Goal: Task Accomplishment & Management: Manage account settings

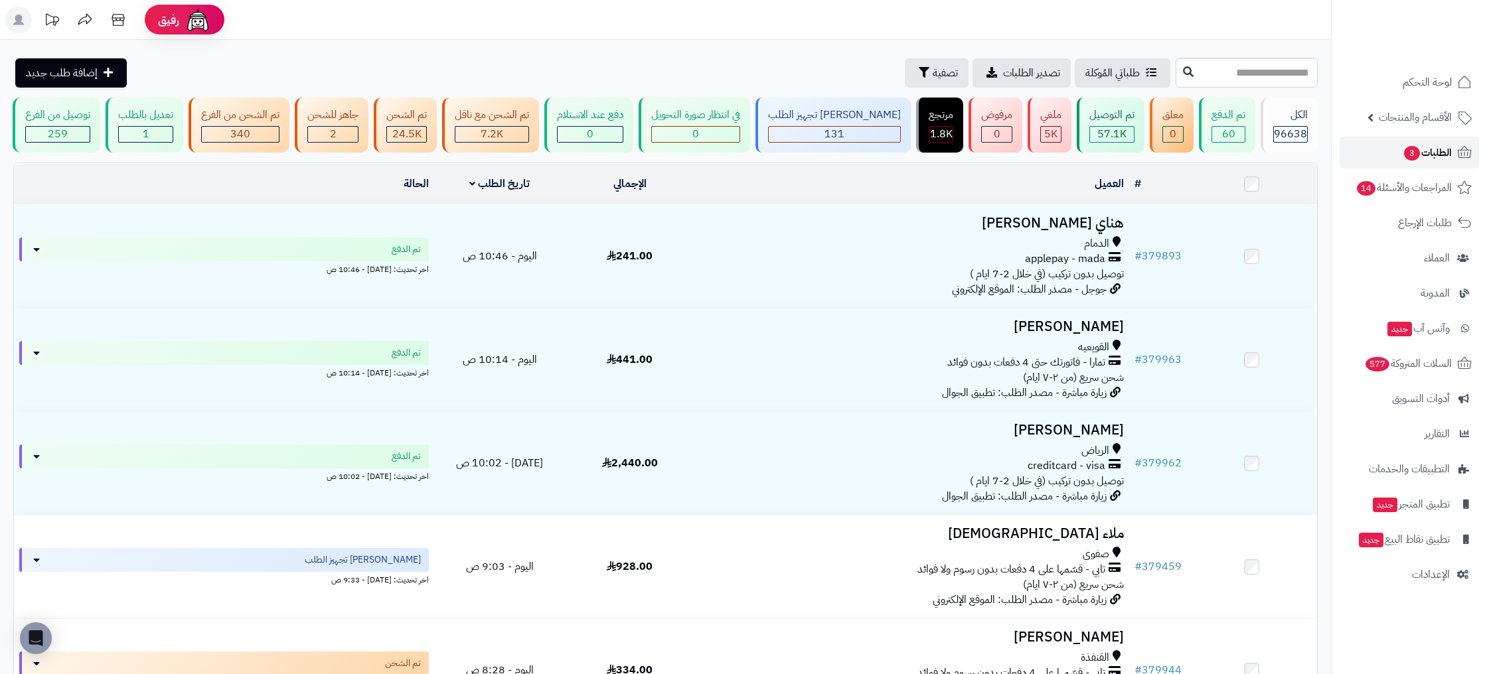
click at [1447, 149] on span "الطلبات 3" at bounding box center [1426, 152] width 49 height 19
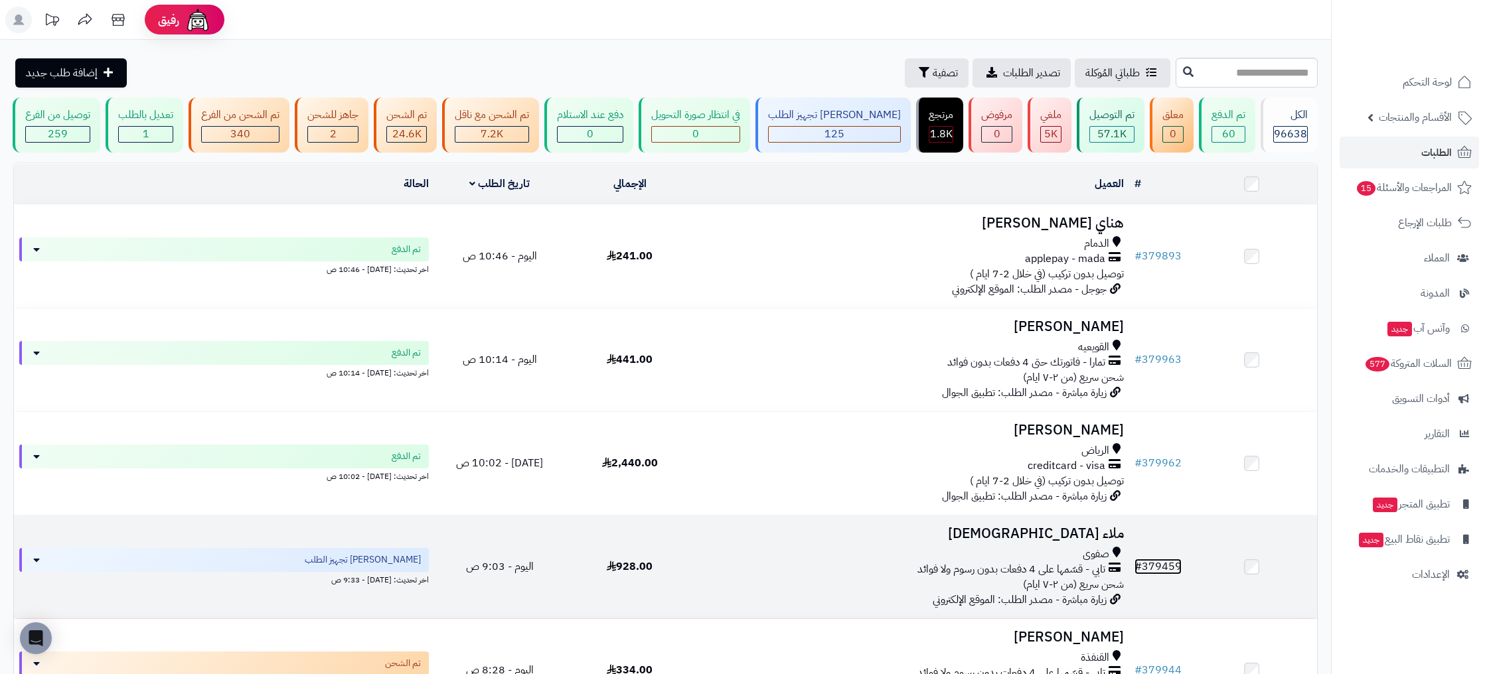
click at [1152, 565] on link "# 379459" at bounding box center [1157, 567] width 47 height 16
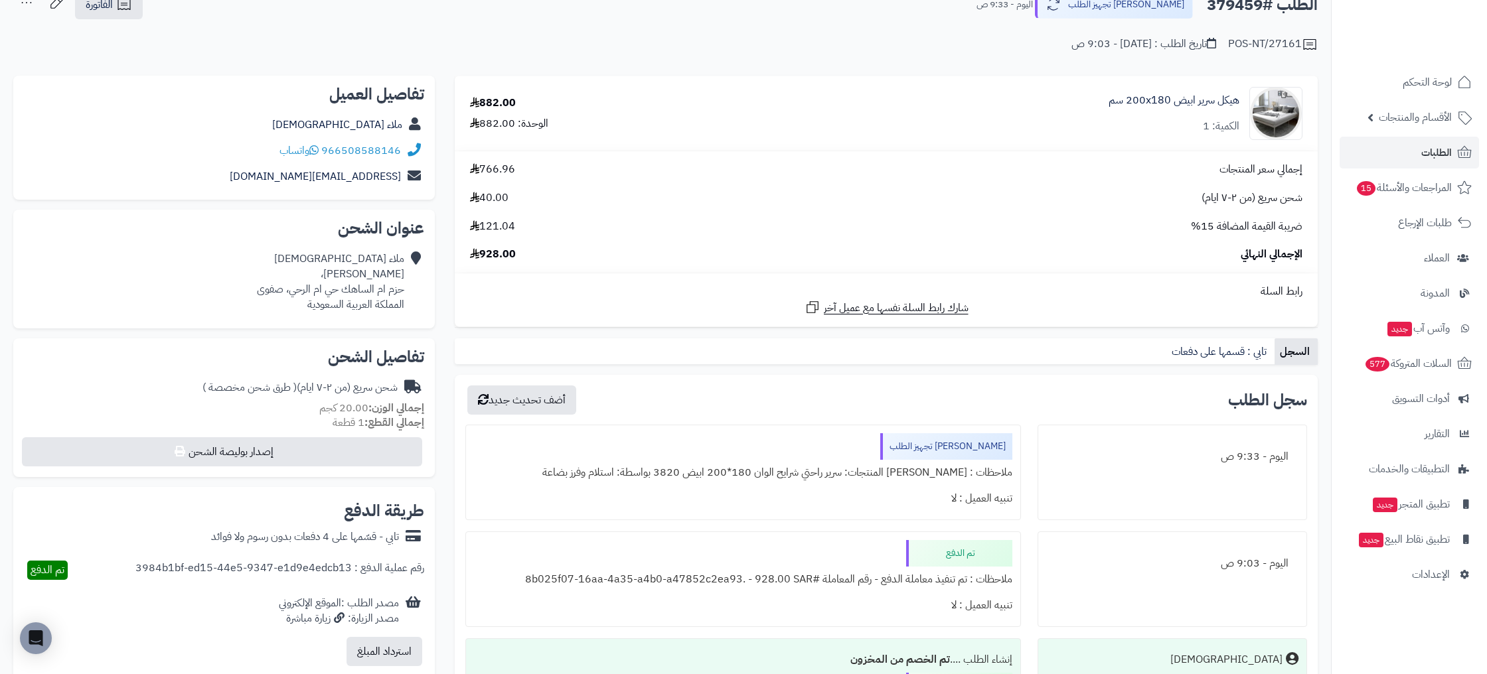
scroll to position [86, 0]
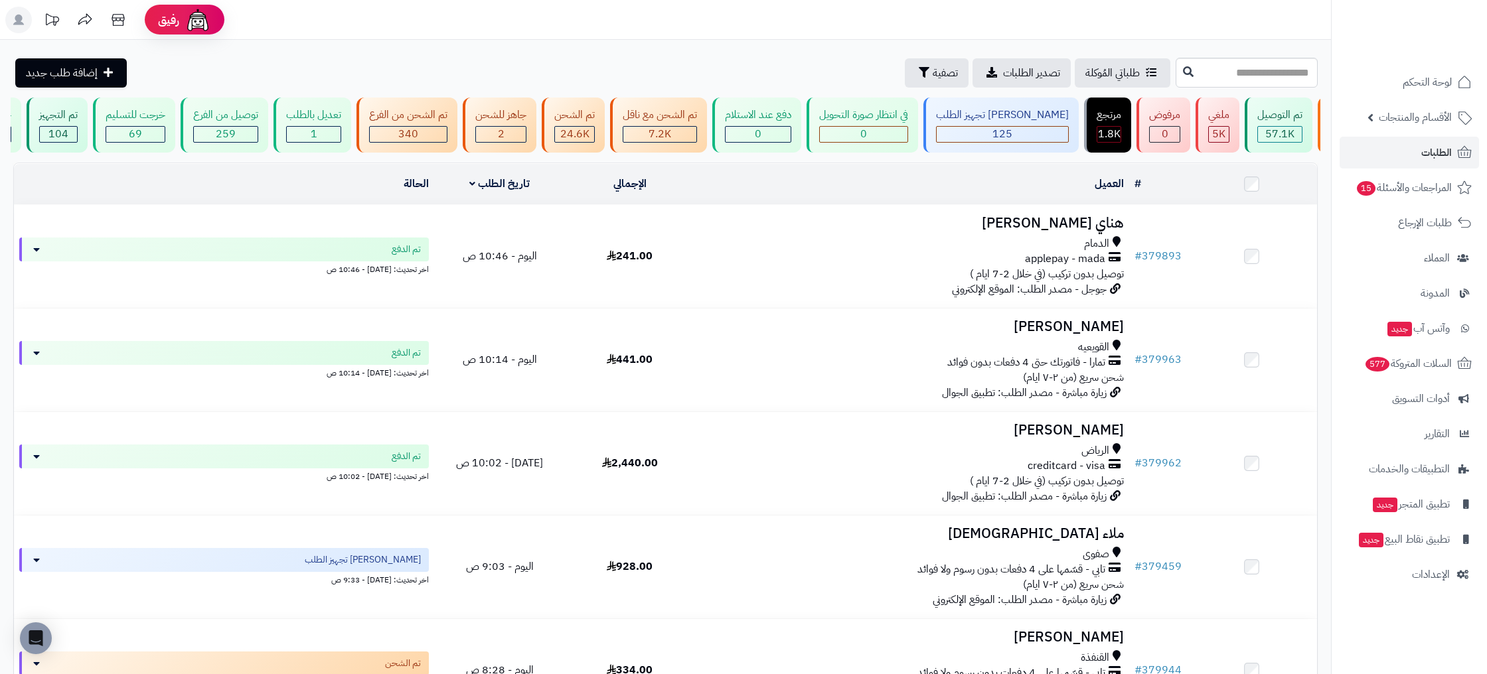
scroll to position [0, -169]
click at [79, 120] on div "تم التجهيز" at bounding box center [59, 115] width 38 height 15
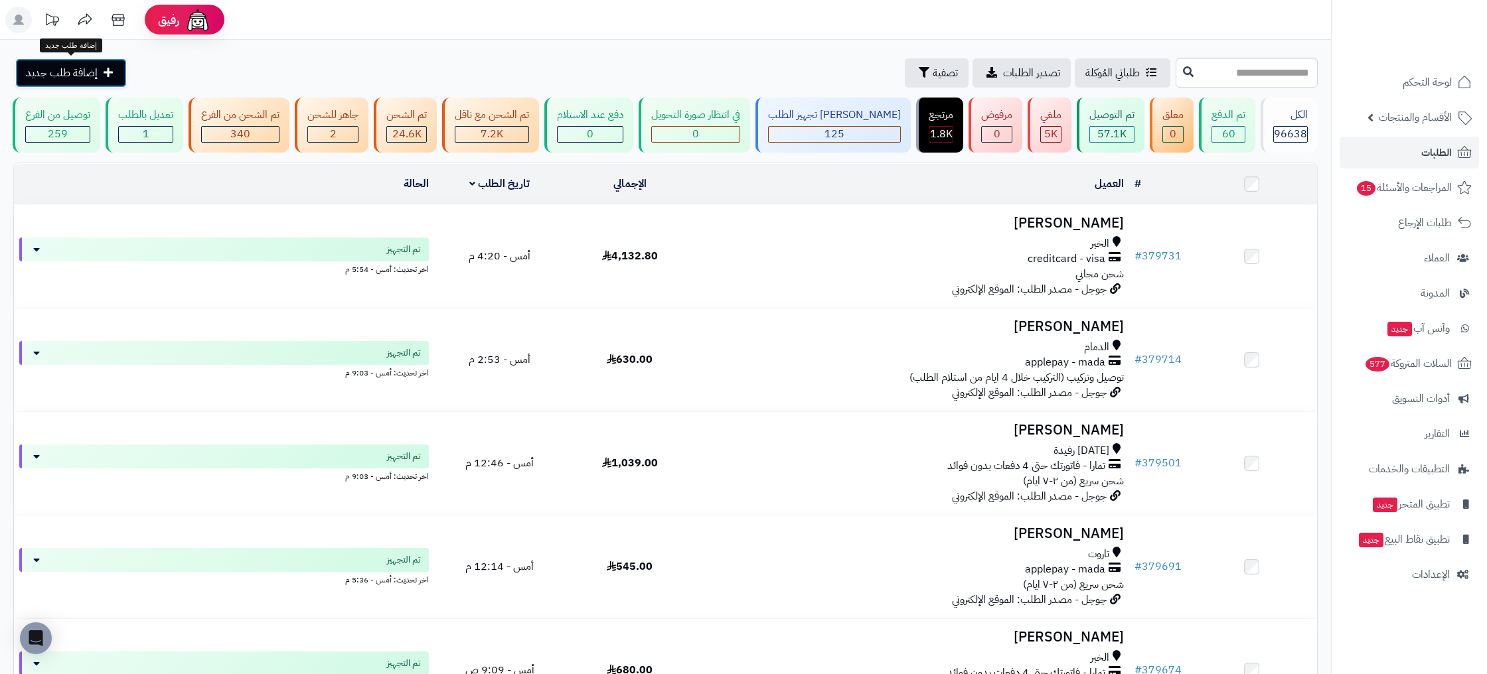
click at [87, 69] on span "إضافة طلب جديد" at bounding box center [62, 73] width 72 height 16
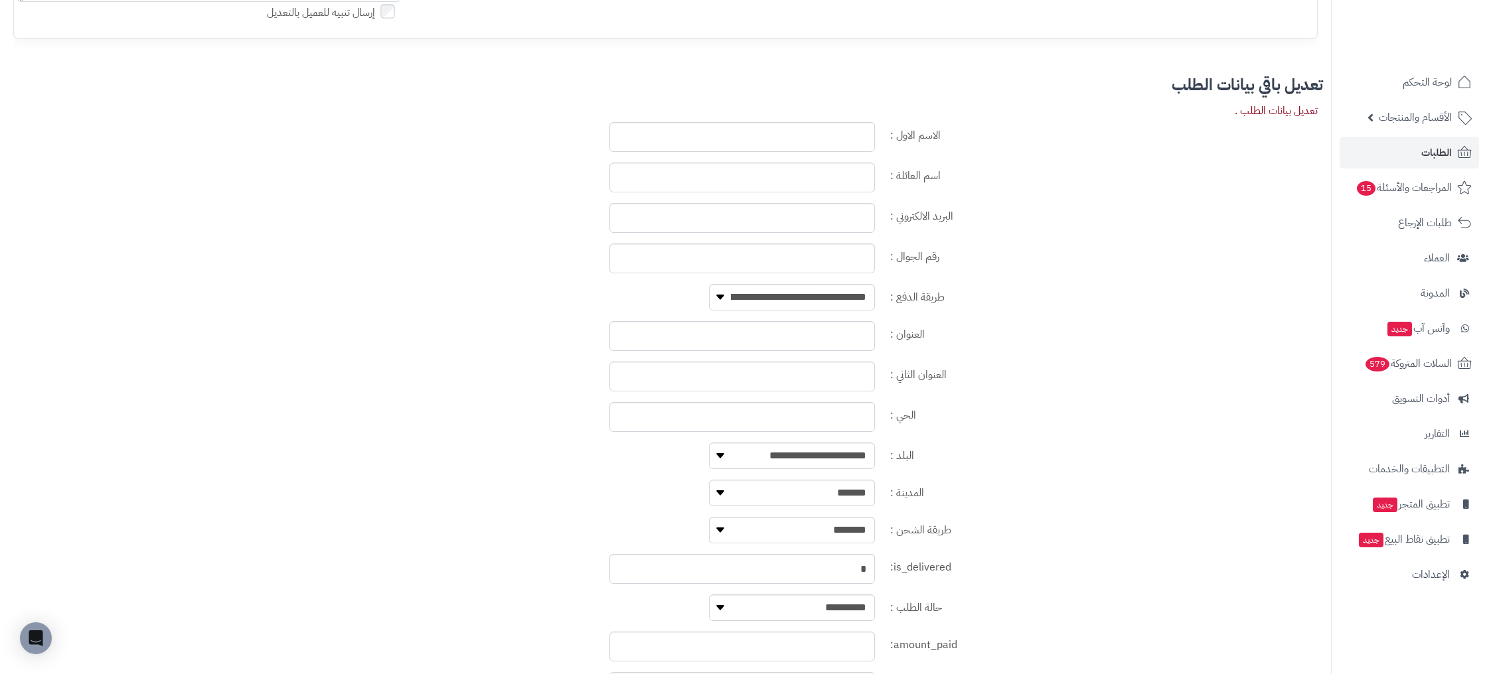
scroll to position [599, 0]
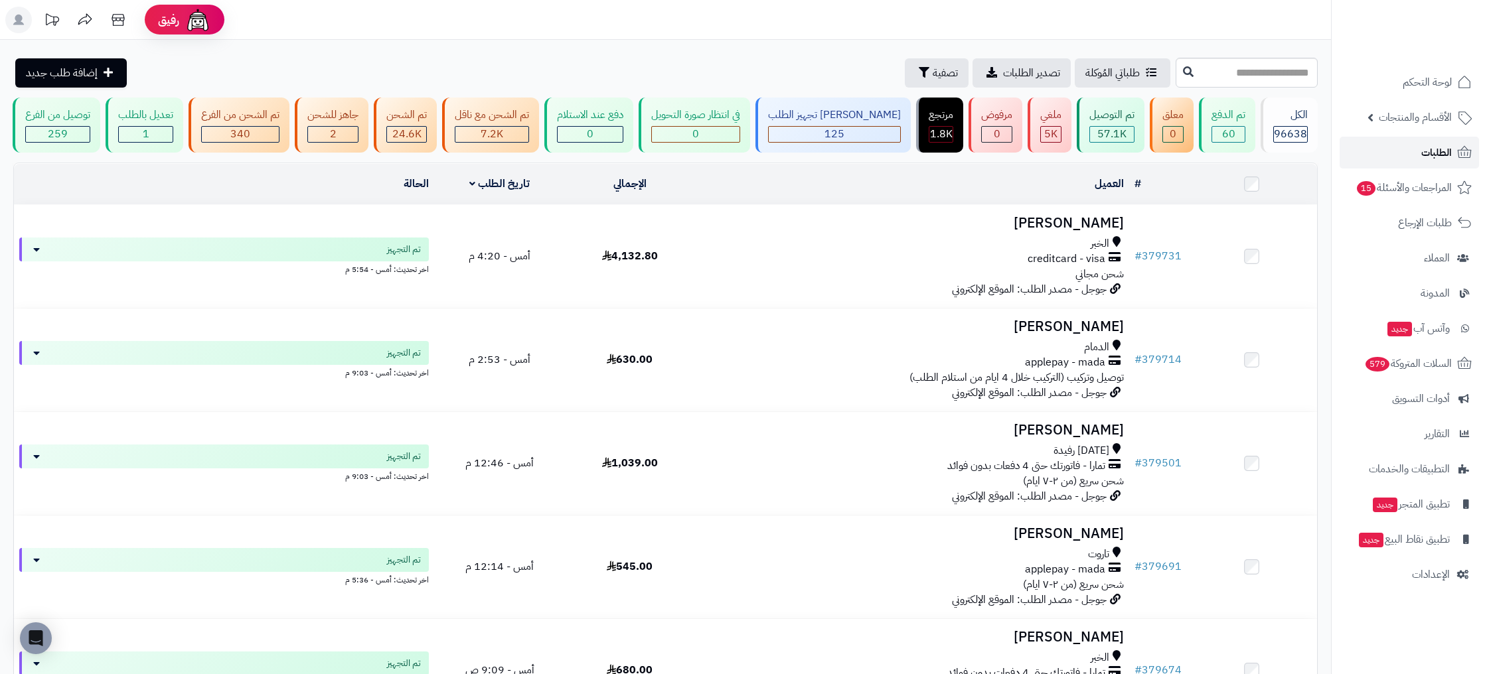
click at [1442, 153] on span "الطلبات" at bounding box center [1436, 152] width 31 height 19
